Goal: Task Accomplishment & Management: Complete application form

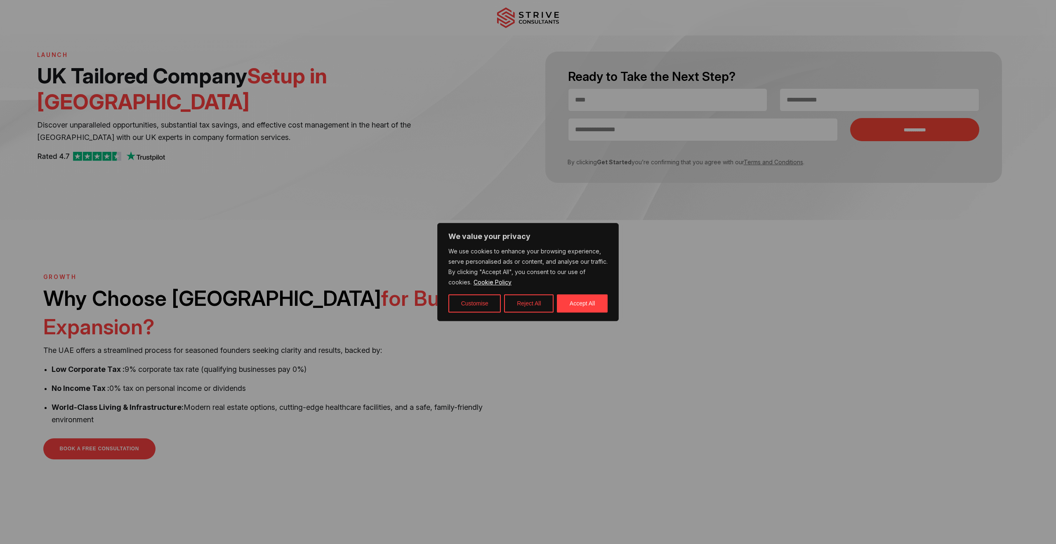
scroll to position [54, 0]
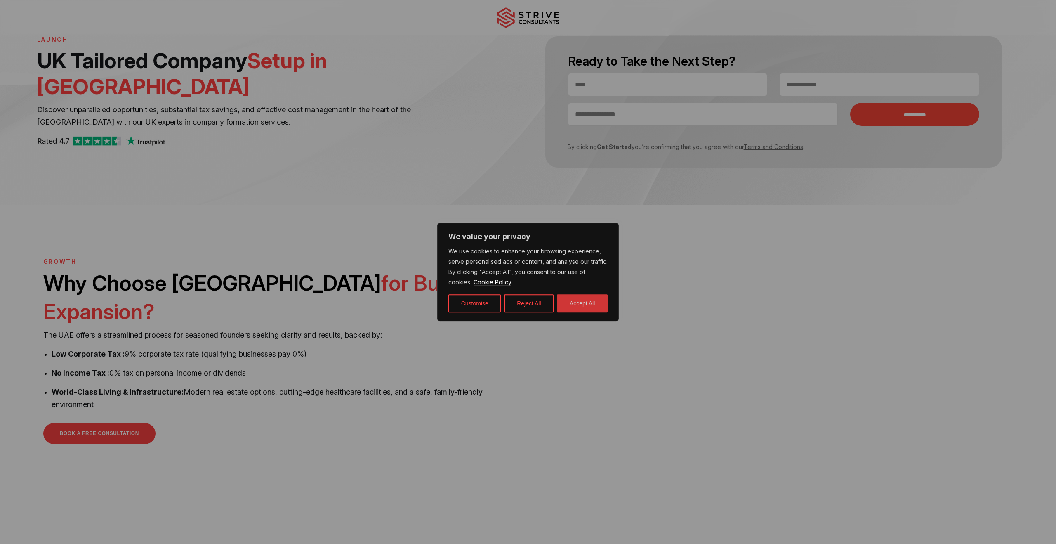
click at [579, 303] on button "Accept All" at bounding box center [582, 303] width 51 height 18
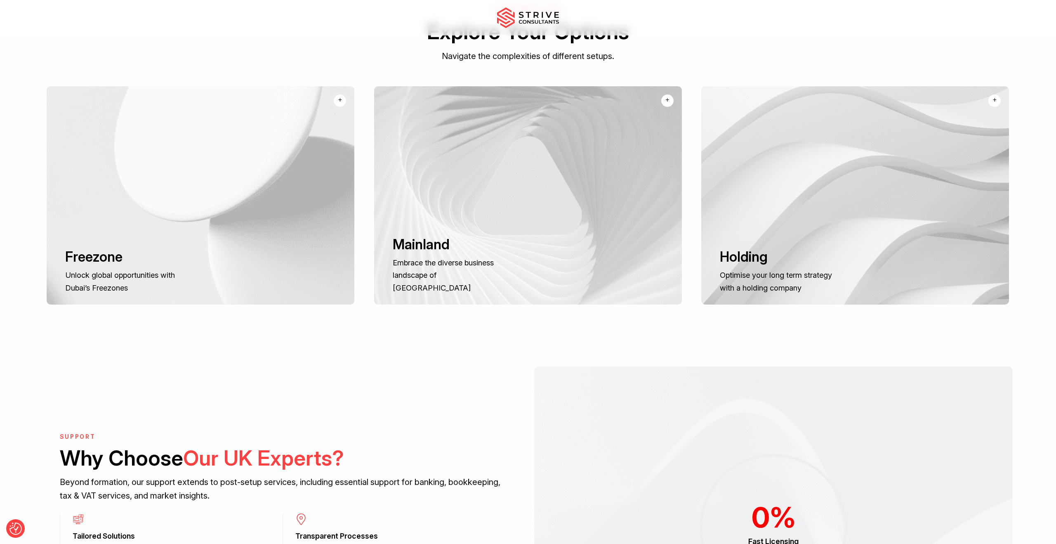
scroll to position [636, 0]
click at [145, 248] on h3 "Freezone" at bounding box center [123, 256] width 116 height 17
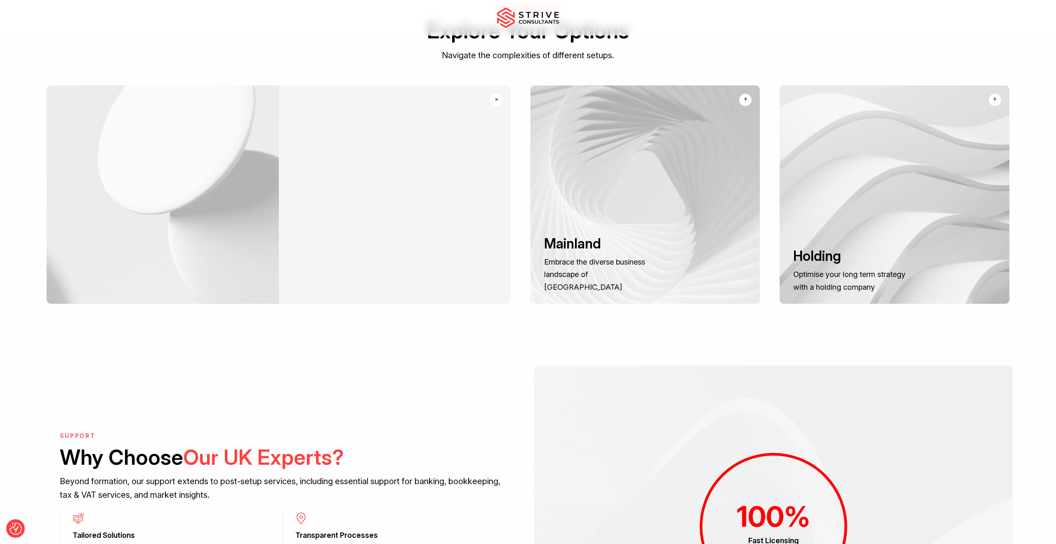
scroll to position [634, 0]
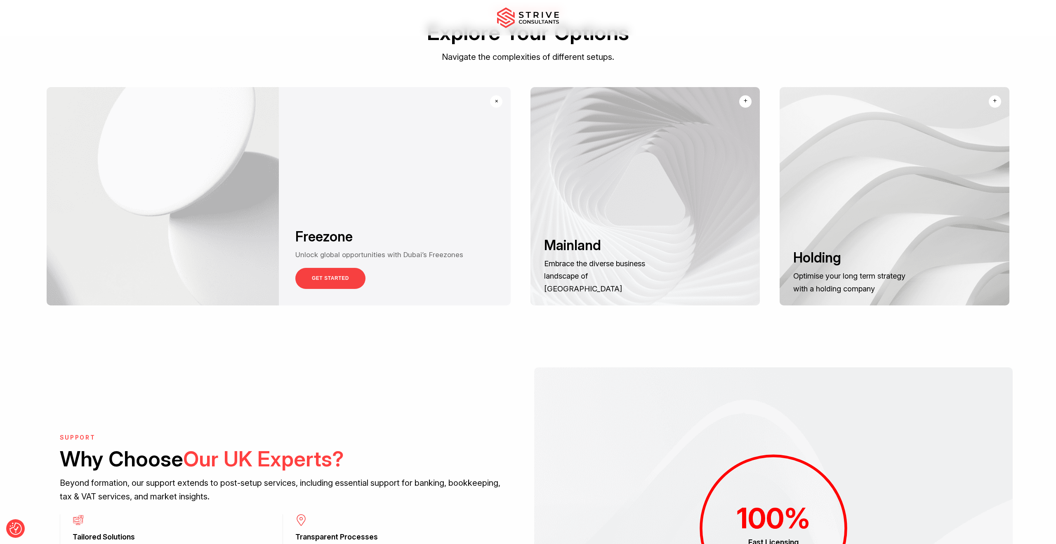
click at [314, 276] on link "GET STARTED" at bounding box center [330, 278] width 70 height 21
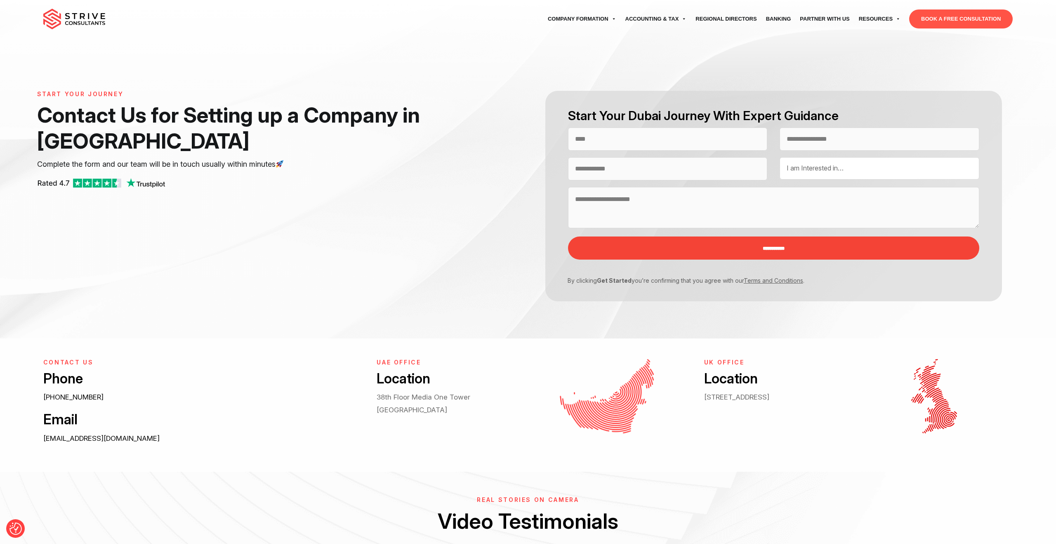
select select "Contact form"
